Goal: Task Accomplishment & Management: Manage account settings

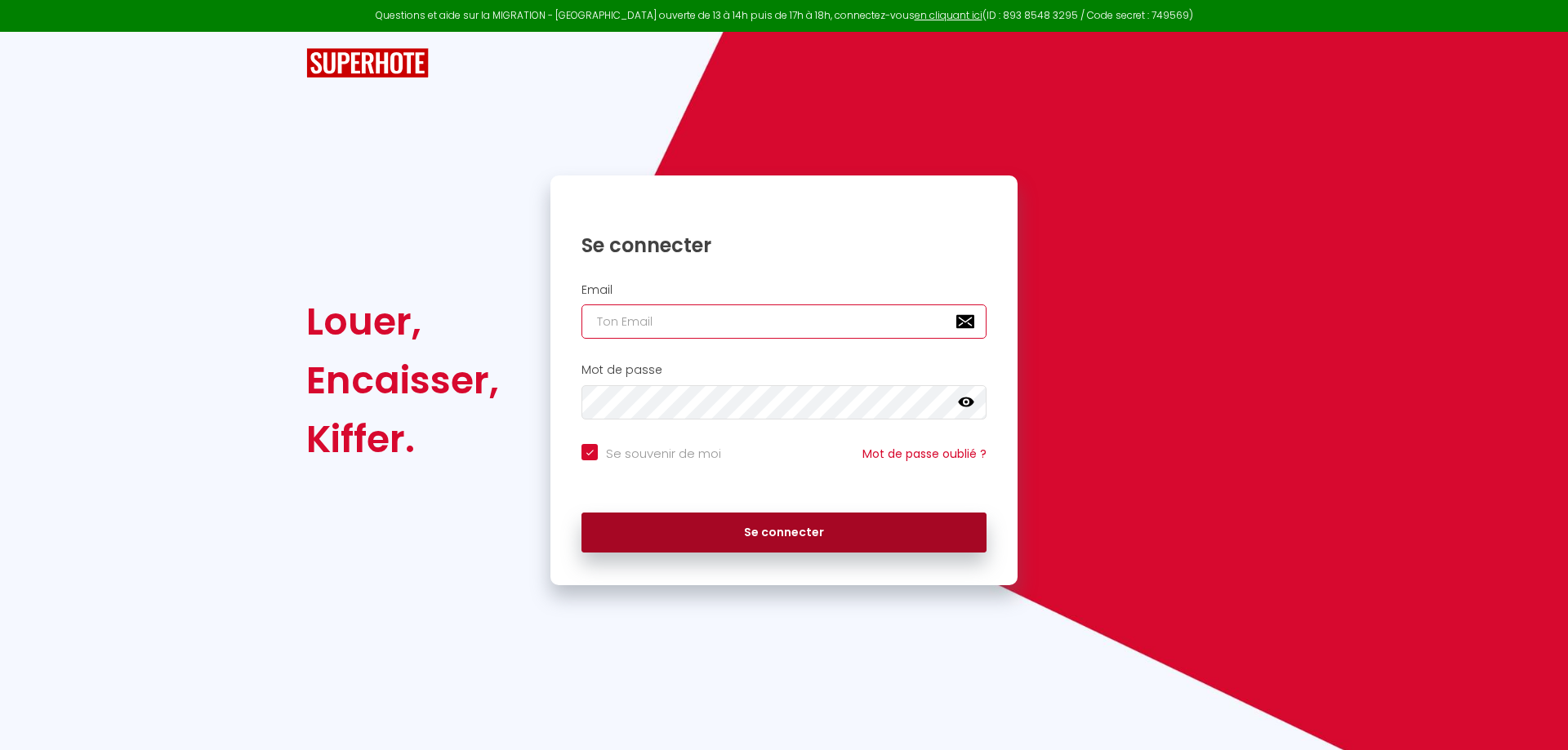
type input "[EMAIL_ADDRESS][DOMAIN_NAME]"
click at [722, 542] on button "Se connecter" at bounding box center [784, 533] width 405 height 41
checkbox input "true"
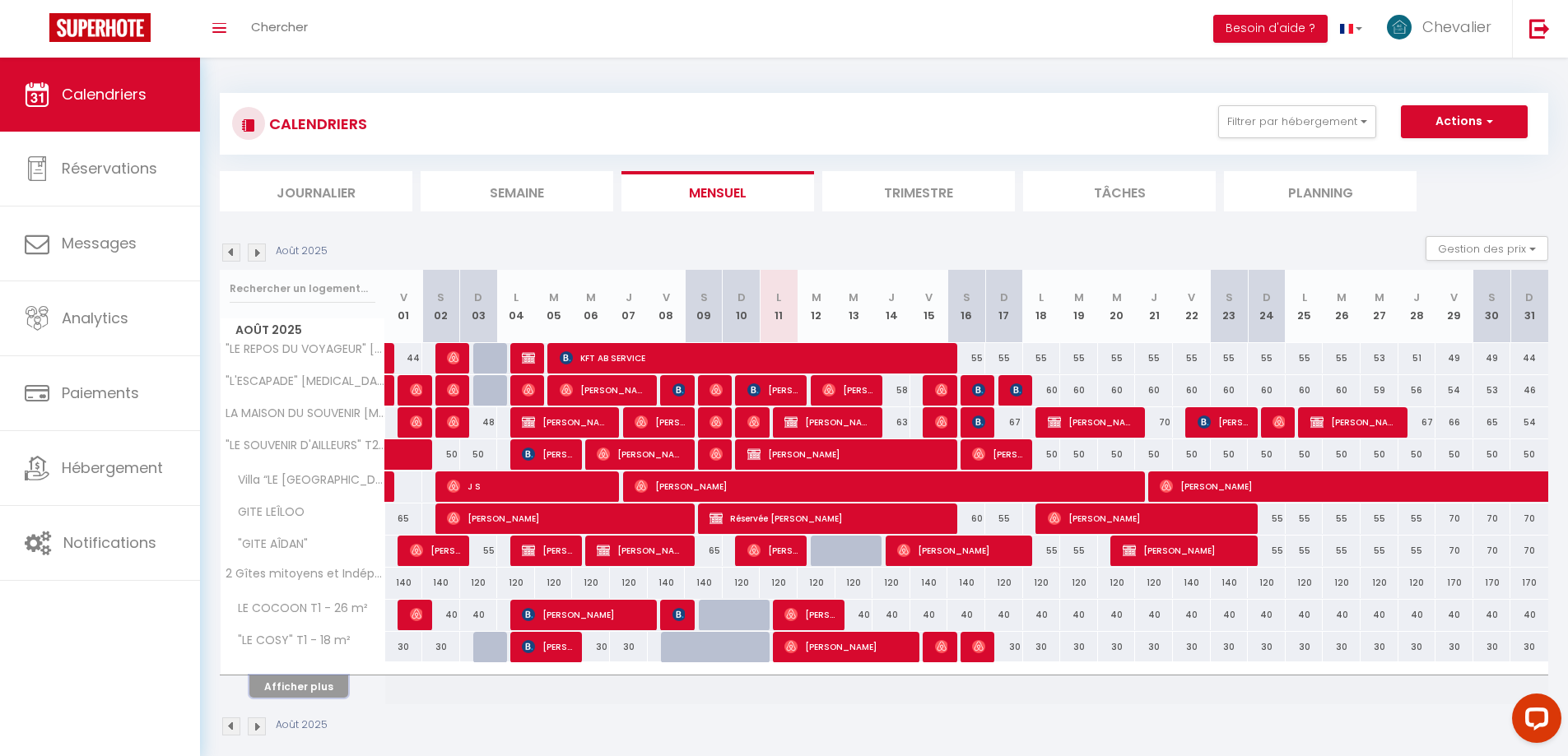
click at [323, 688] on button "Afficher plus" at bounding box center [299, 687] width 98 height 22
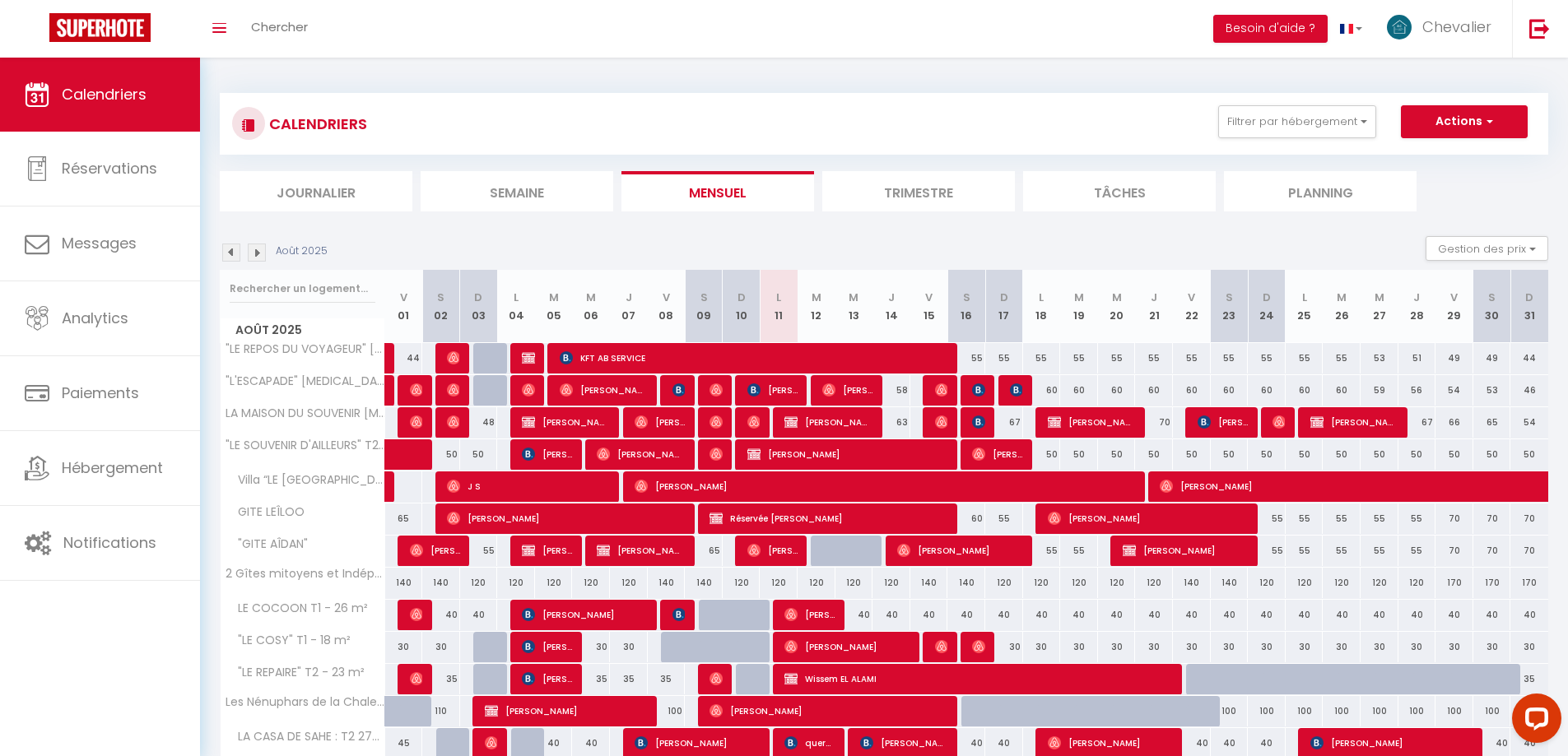
scroll to position [136, 0]
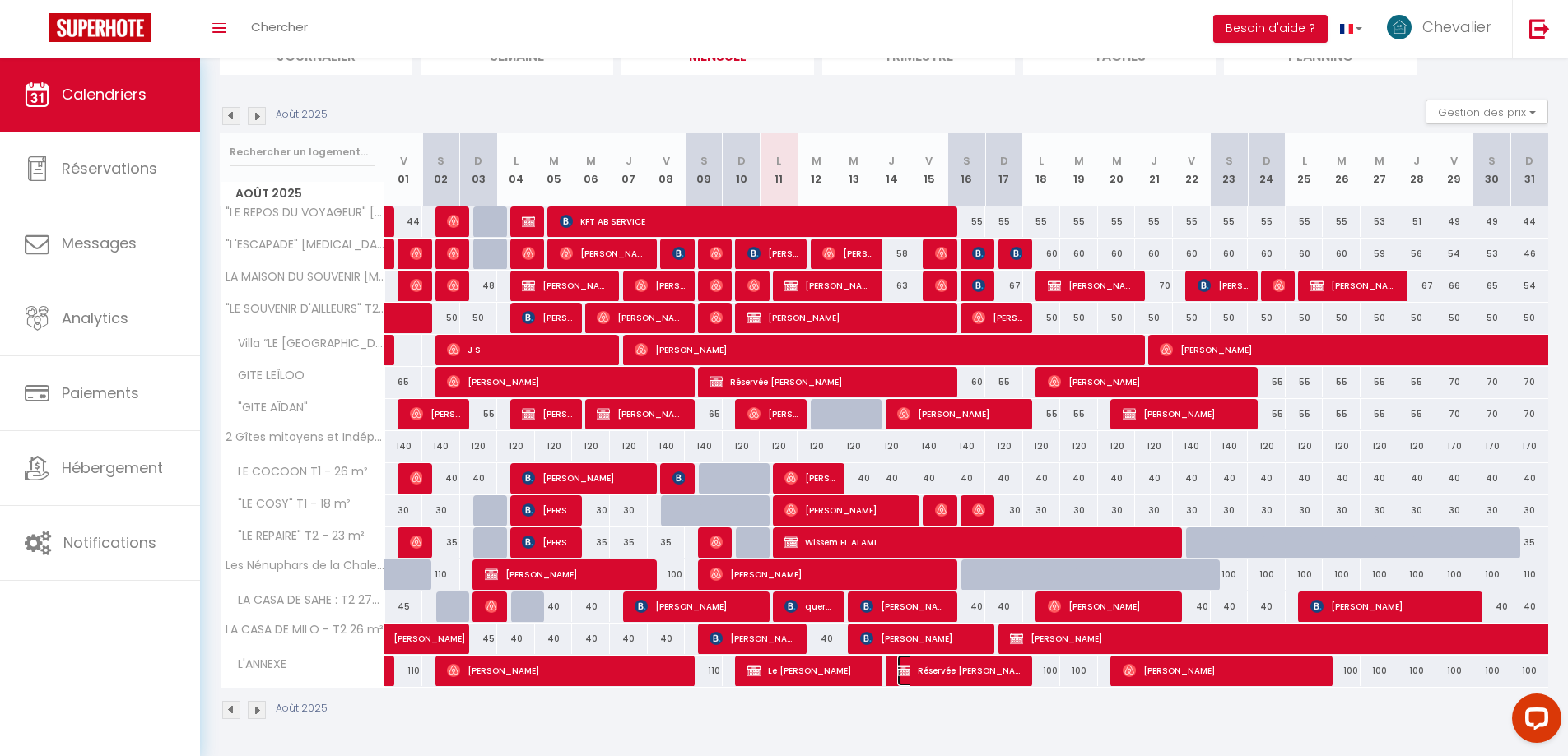
click at [954, 675] on span "Réservée [PERSON_NAME]" at bounding box center [959, 671] width 126 height 32
select select "OK"
select select "KO"
select select "0"
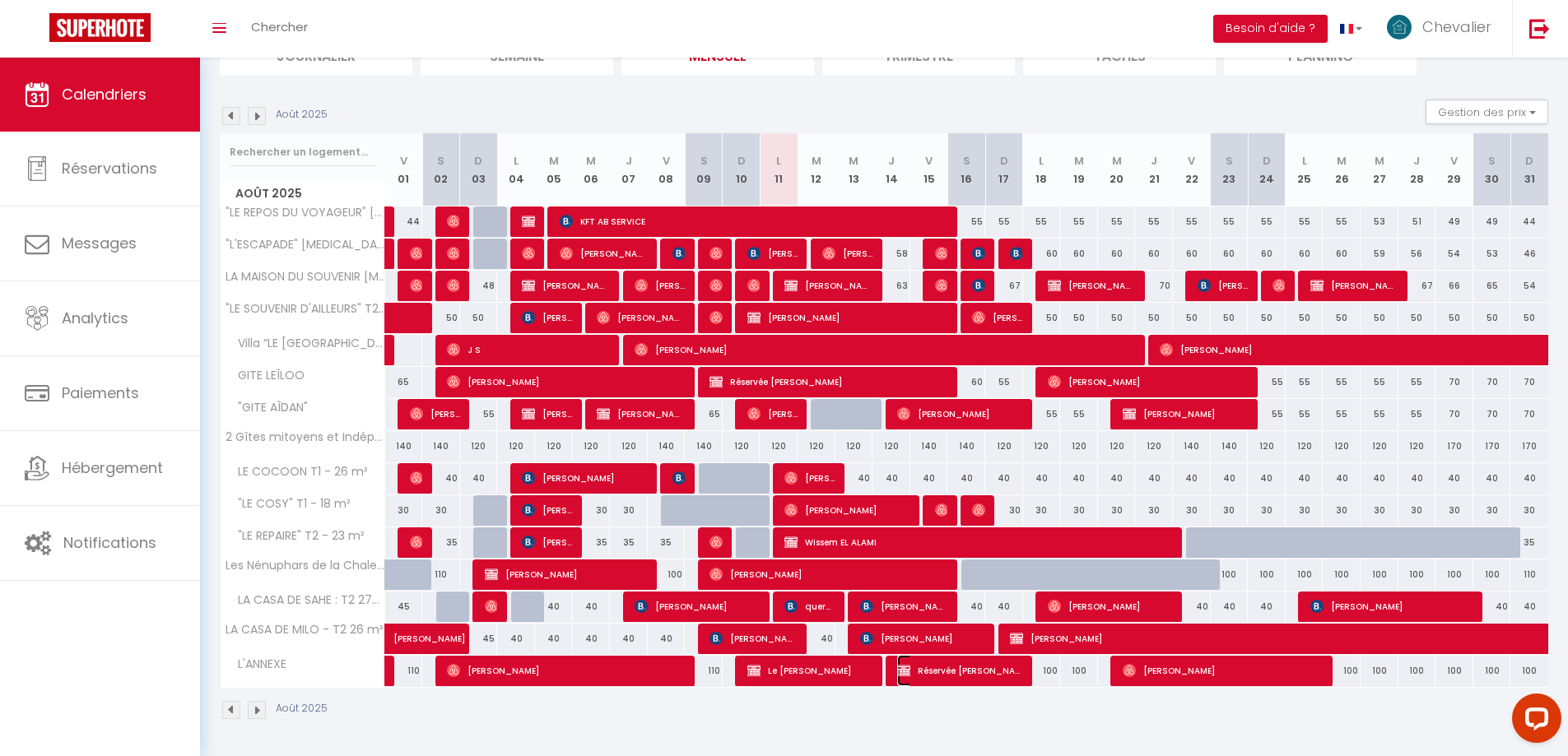
select select "1"
select select
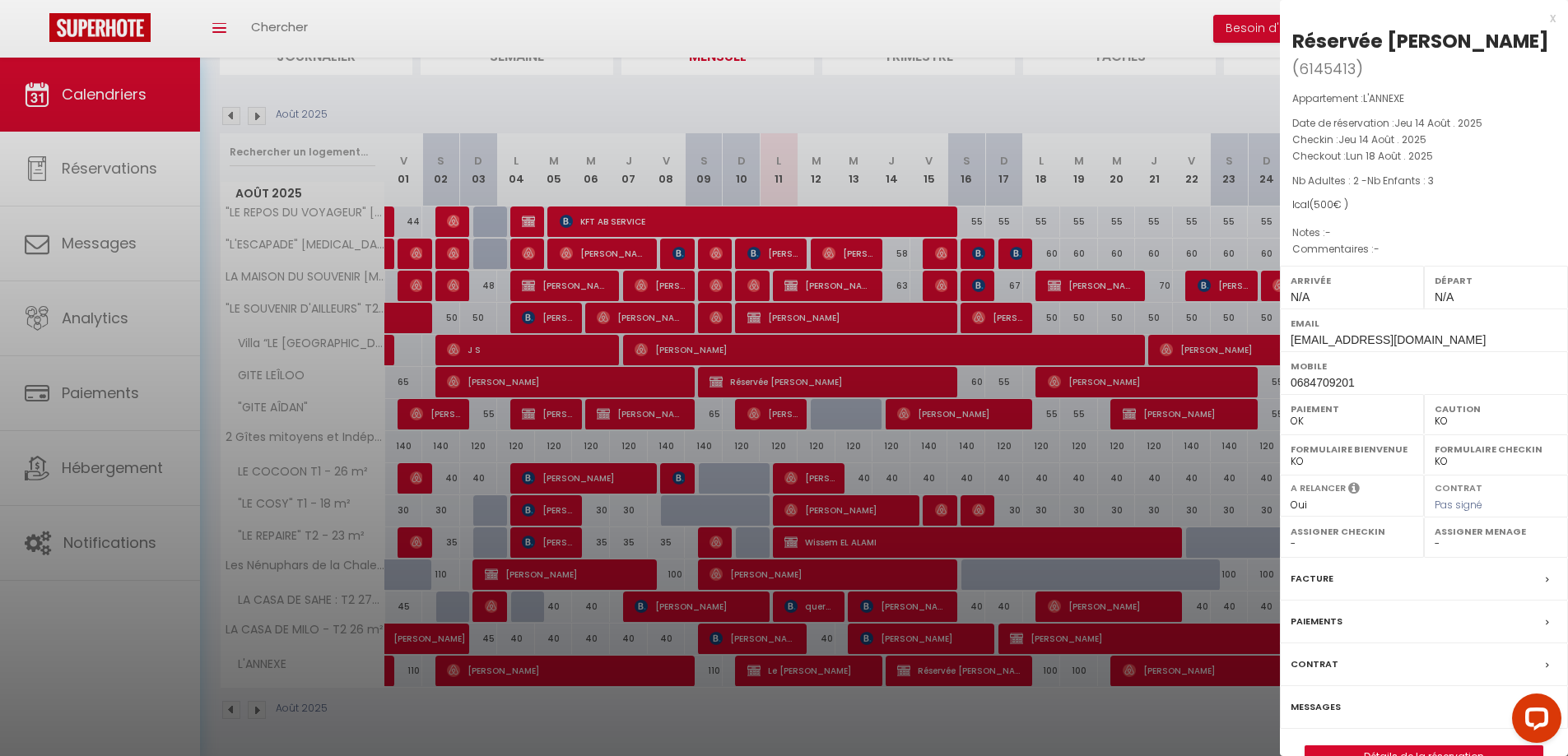
click at [922, 707] on div at bounding box center [784, 378] width 1568 height 756
